Goal: Information Seeking & Learning: Find specific fact

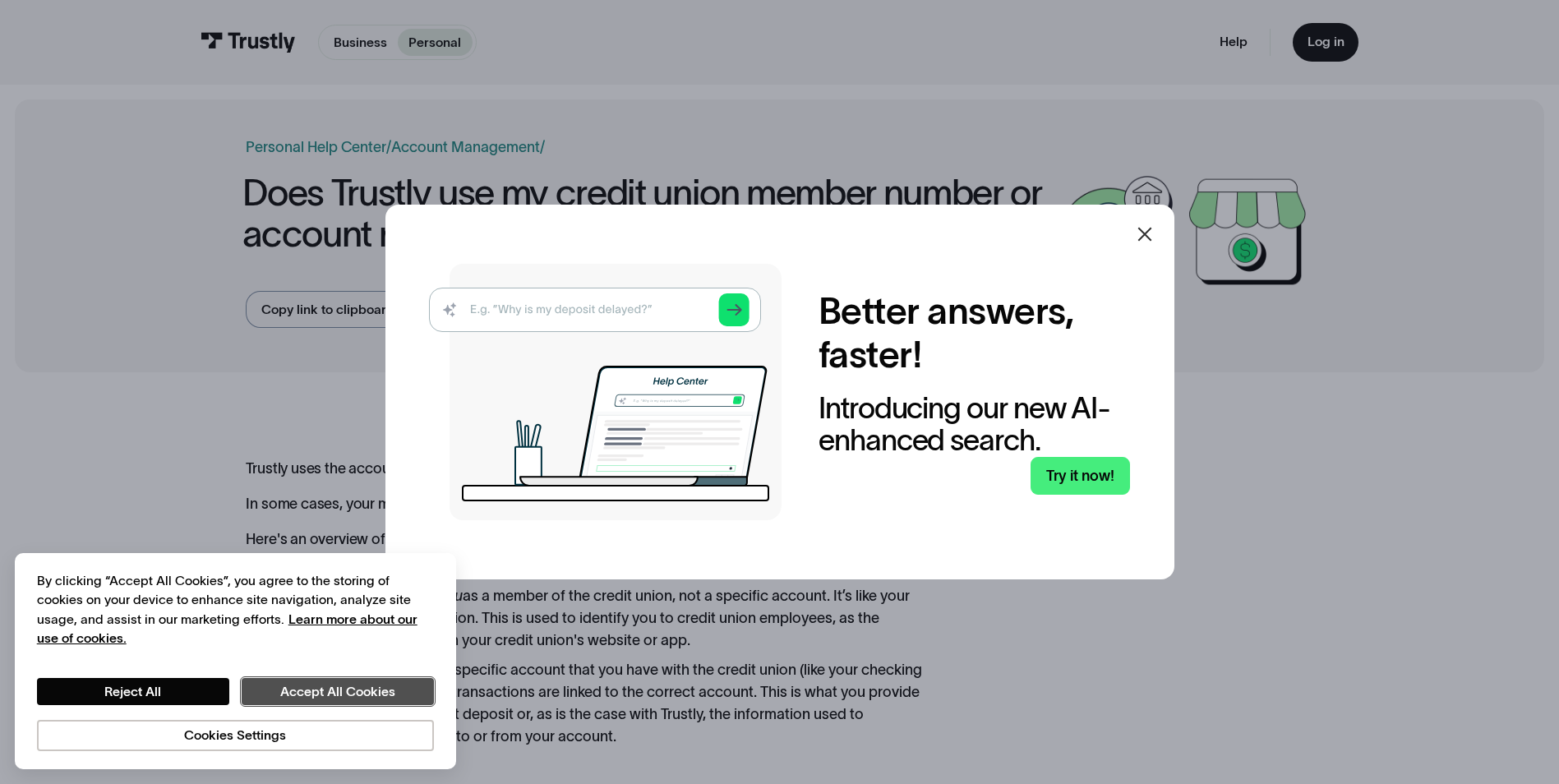
drag, startPoint x: 361, startPoint y: 687, endPoint x: 852, endPoint y: 408, distance: 564.7
click at [367, 680] on button "Accept All Cookies" at bounding box center [338, 692] width 192 height 28
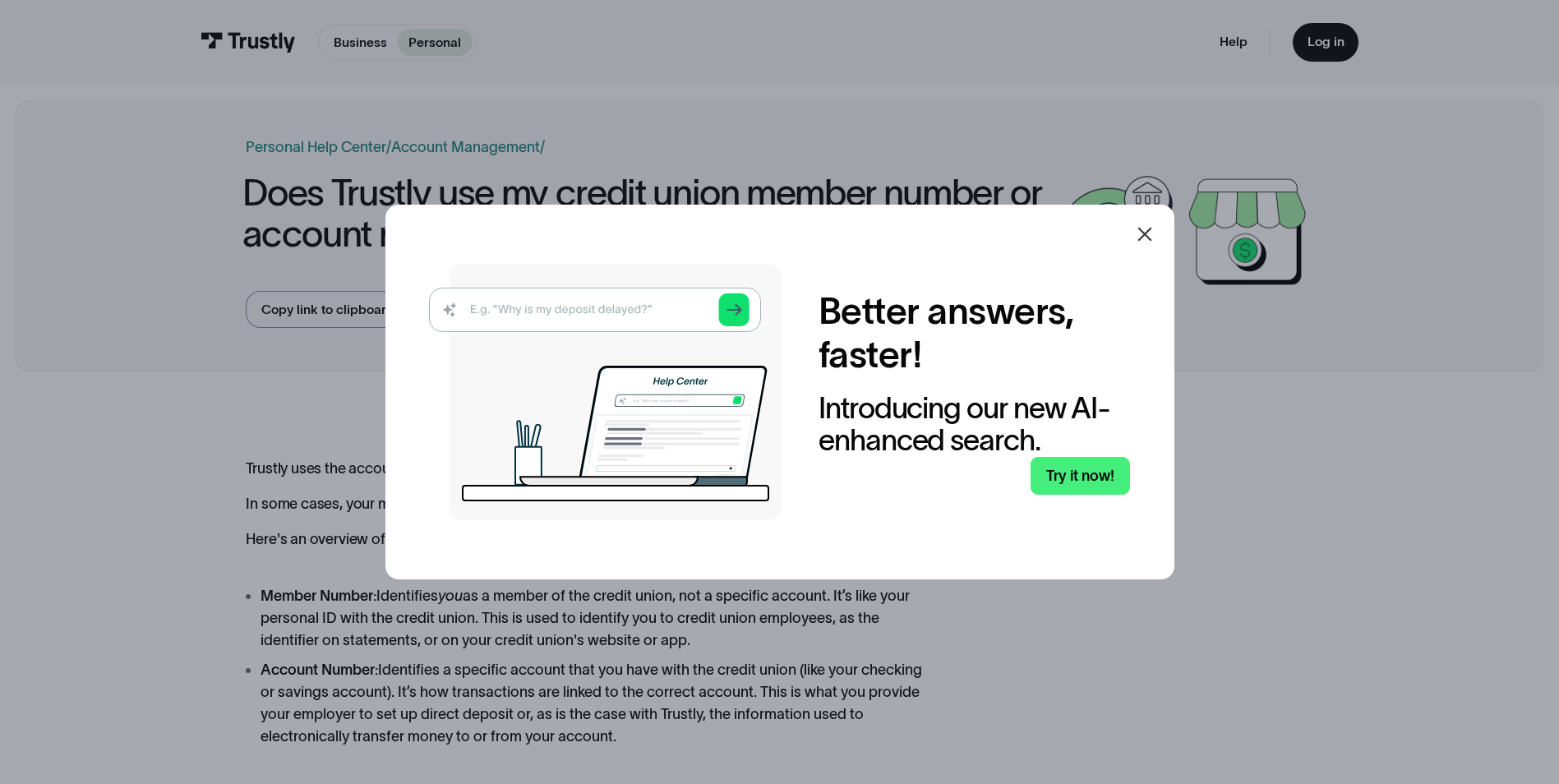
click at [1155, 238] on icon at bounding box center [1145, 234] width 20 height 20
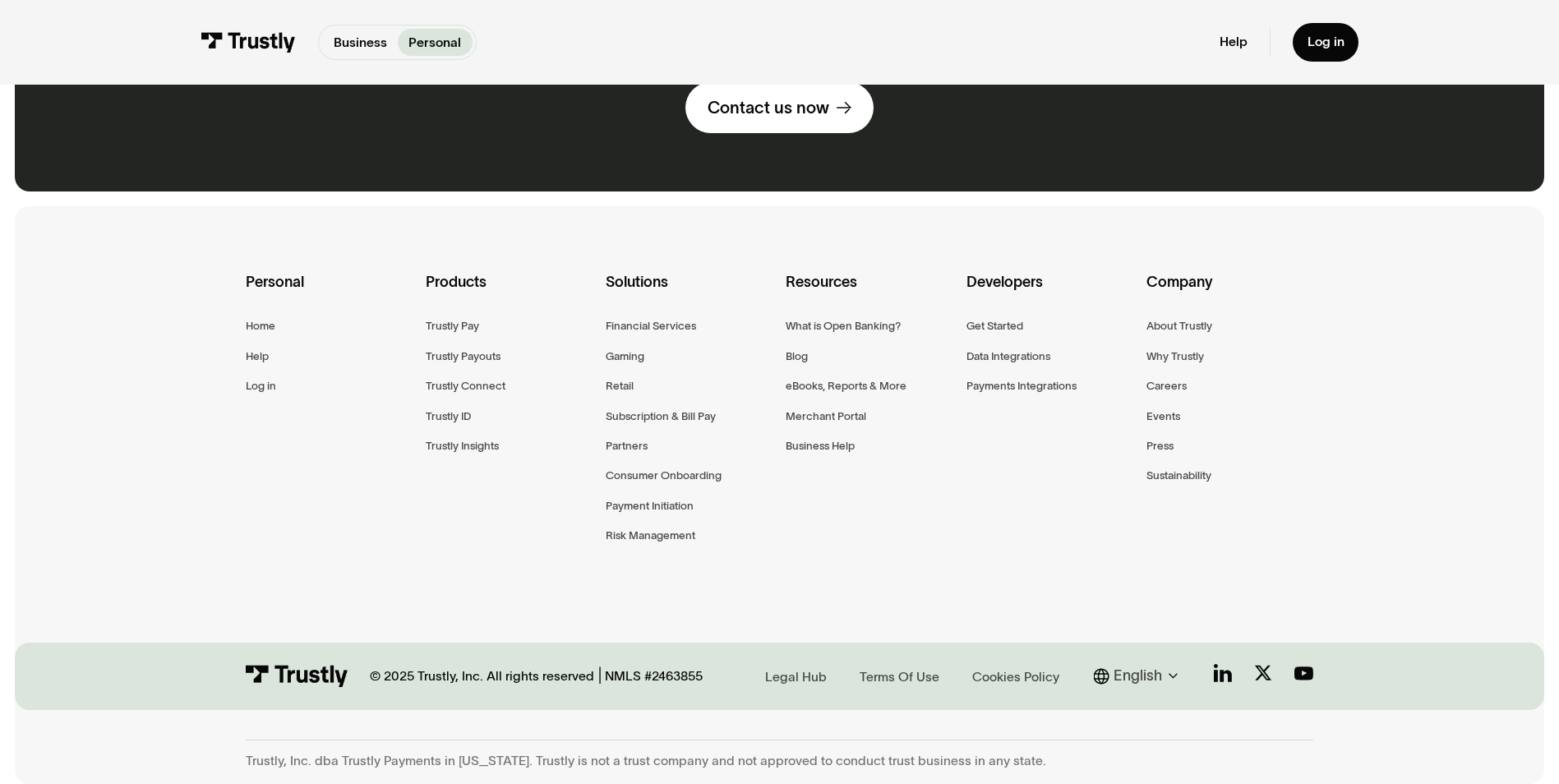
scroll to position [1100, 0]
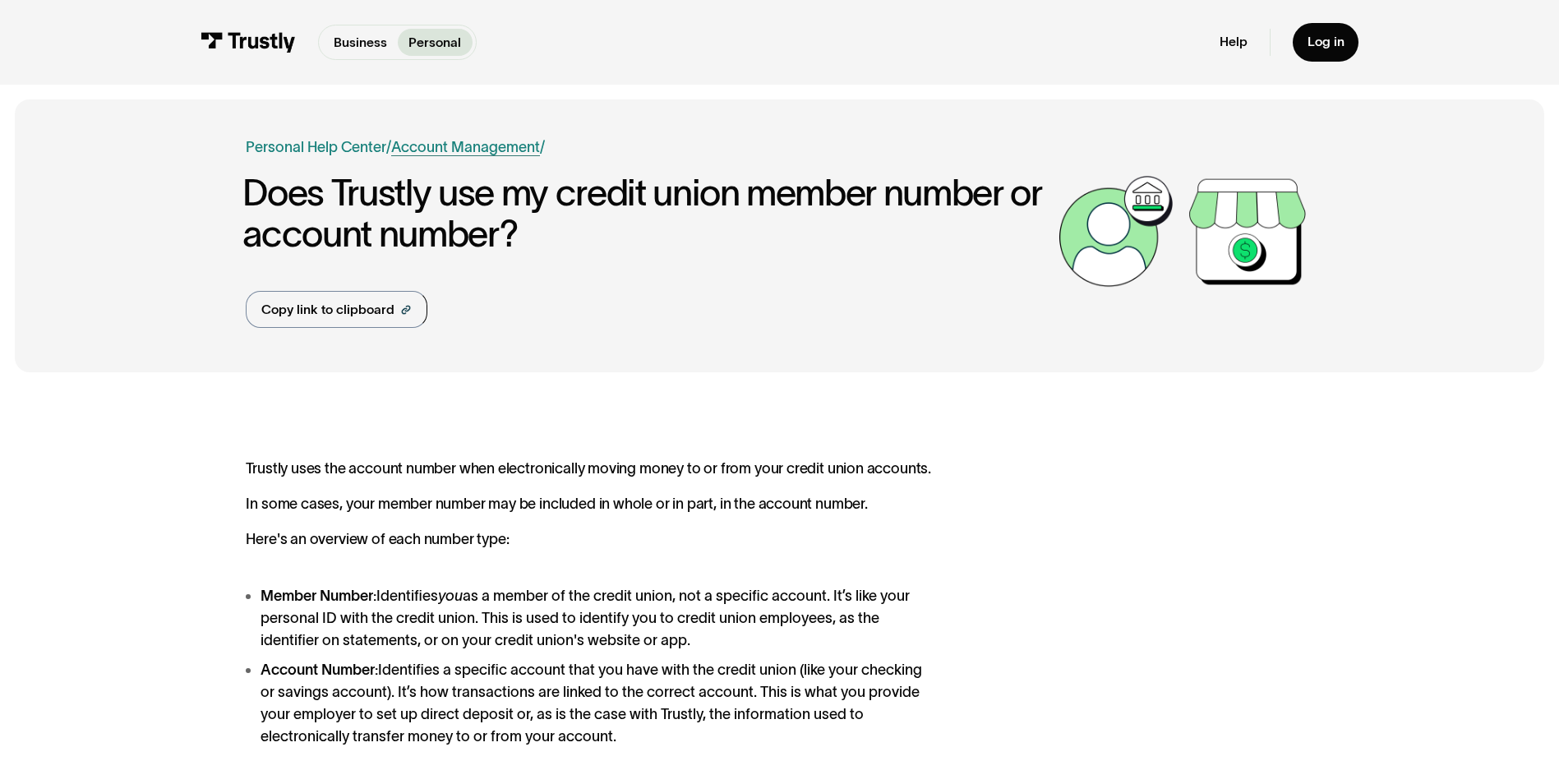
click at [437, 145] on link "Account Management" at bounding box center [465, 147] width 149 height 16
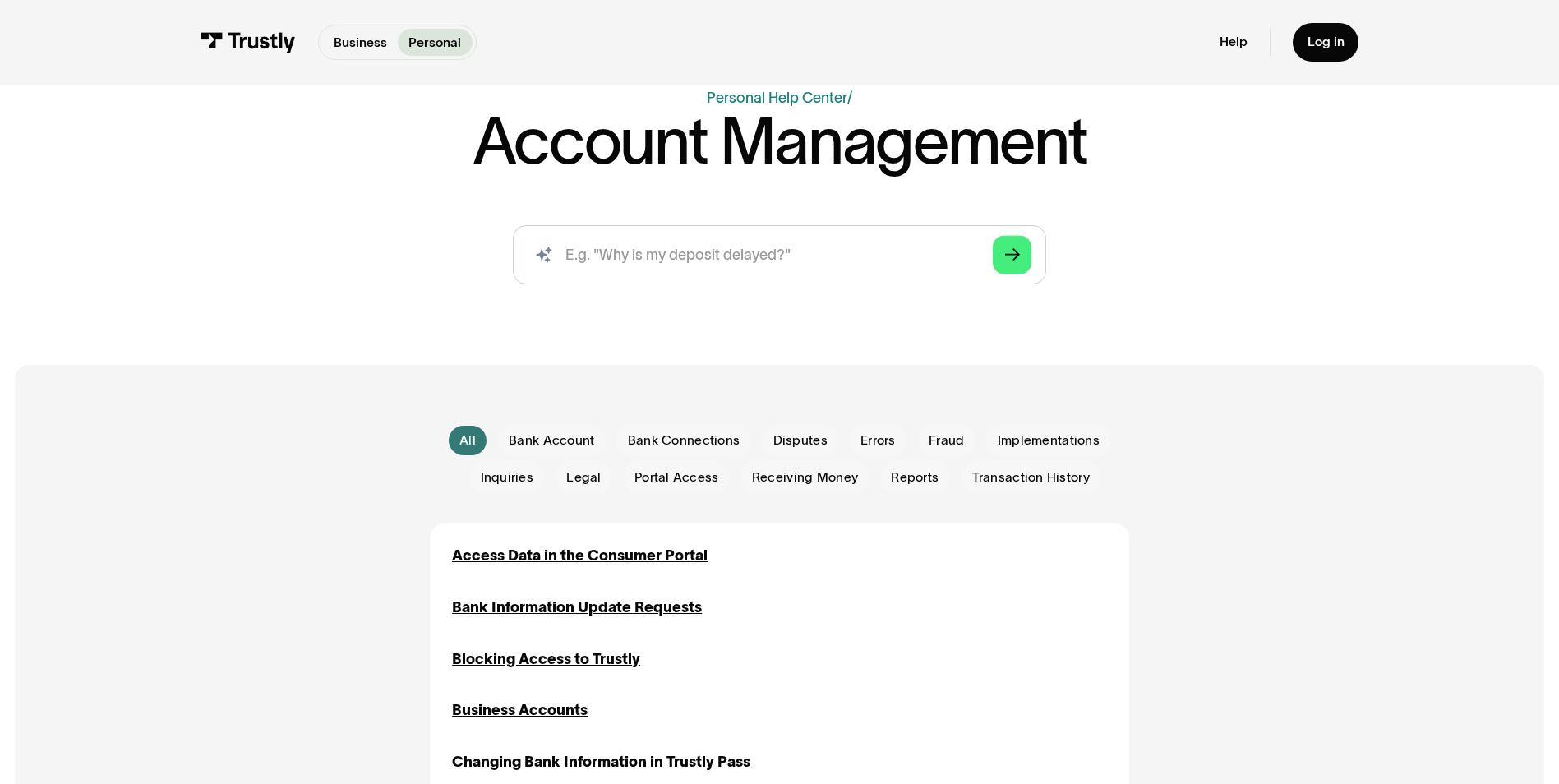
scroll to position [164, 0]
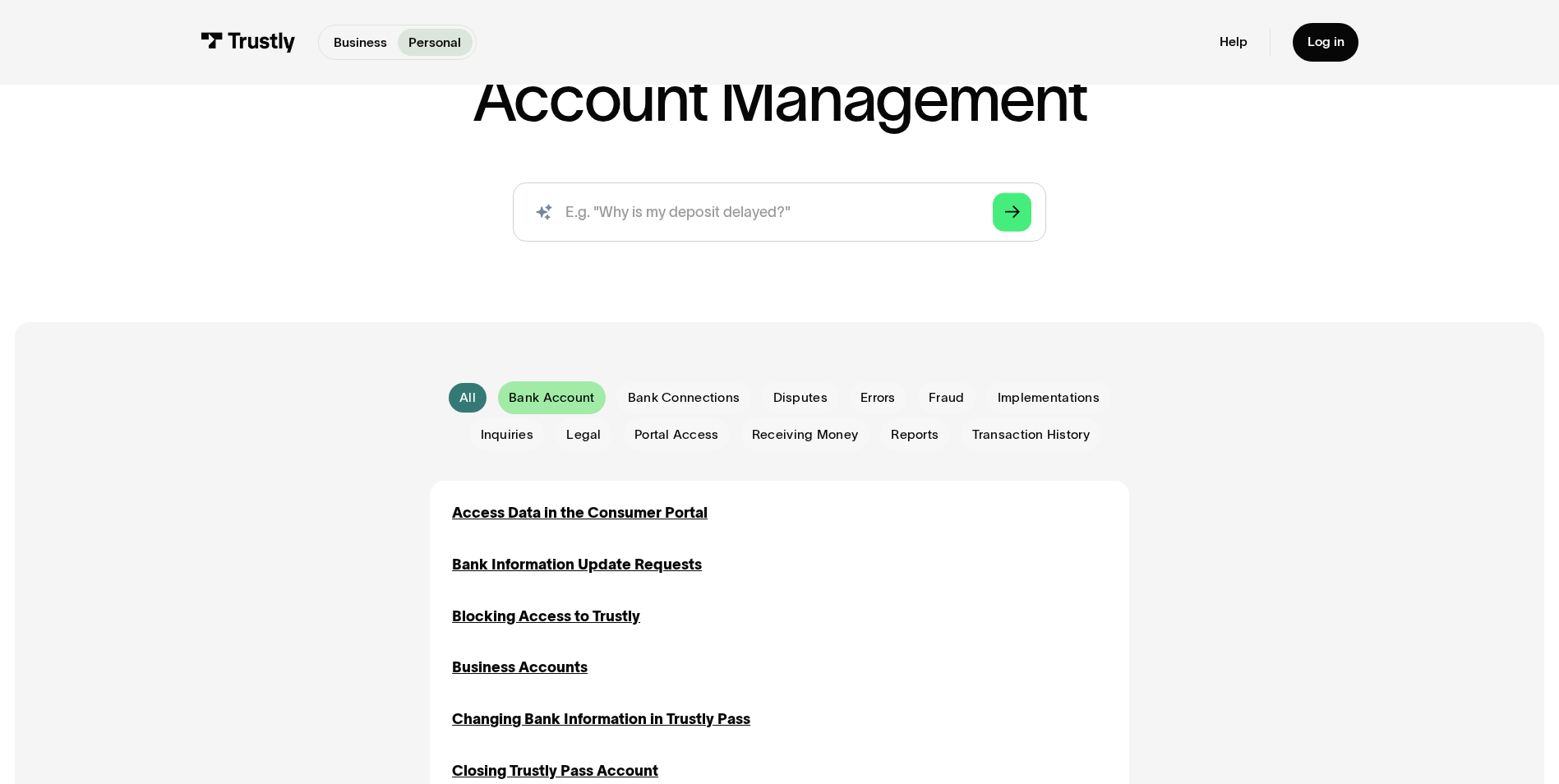
click at [549, 403] on span "Bank Account" at bounding box center [552, 398] width 86 height 18
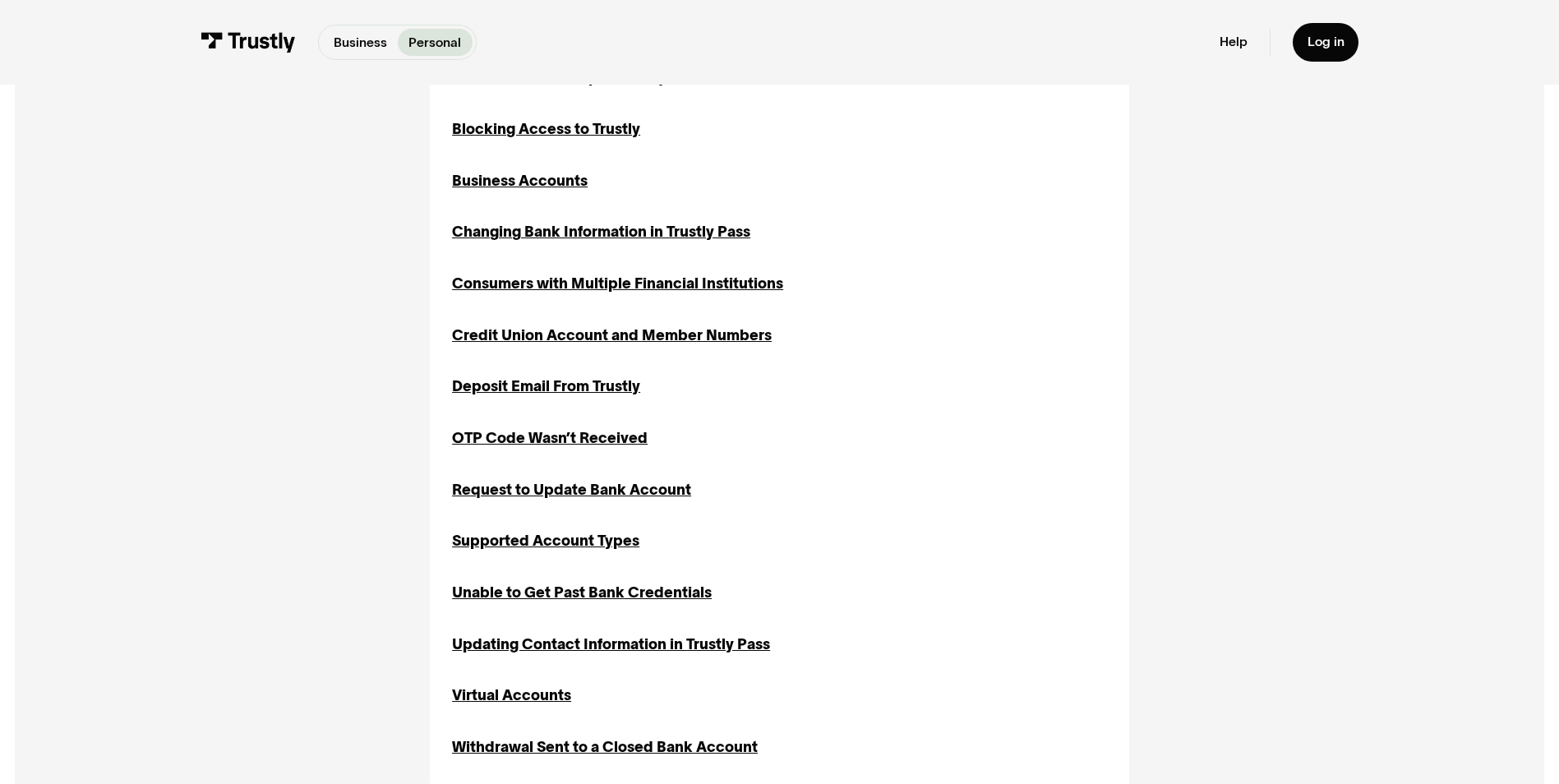
scroll to position [575, 0]
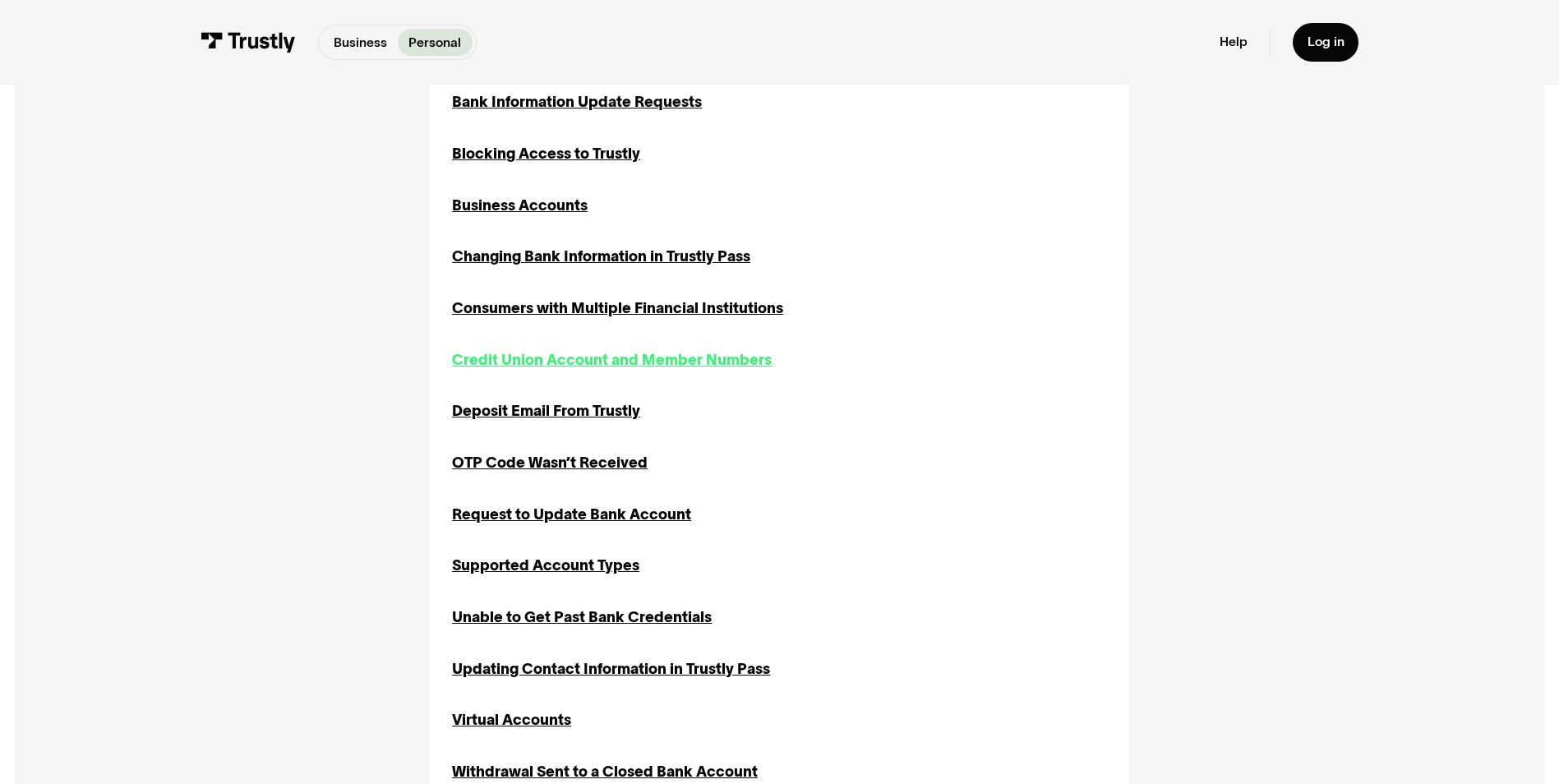
click at [582, 362] on div "Credit Union Account and Member Numbers" at bounding box center [612, 360] width 320 height 22
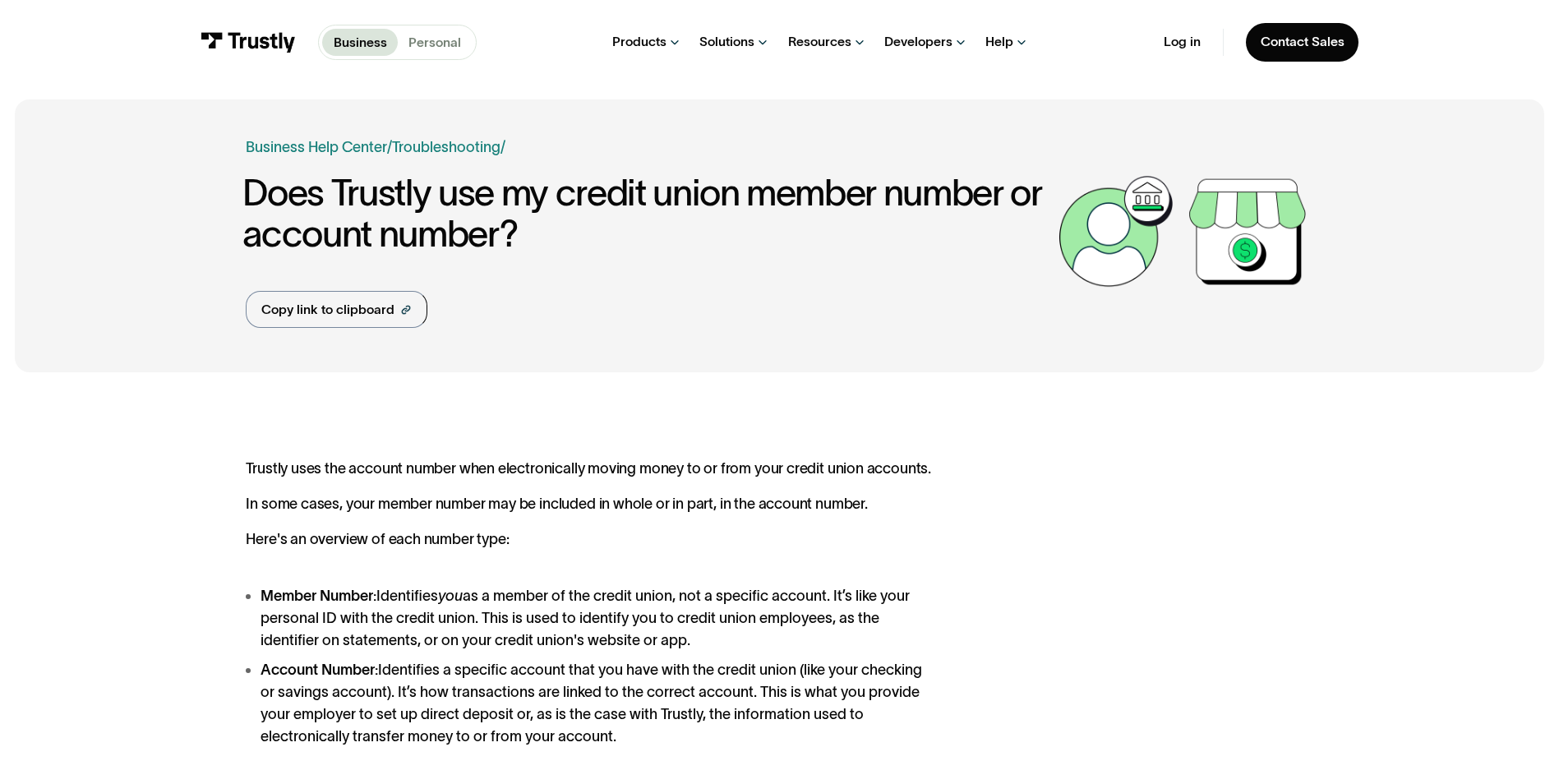
click at [444, 45] on p "Personal" at bounding box center [435, 43] width 53 height 20
